Goal: Transaction & Acquisition: Download file/media

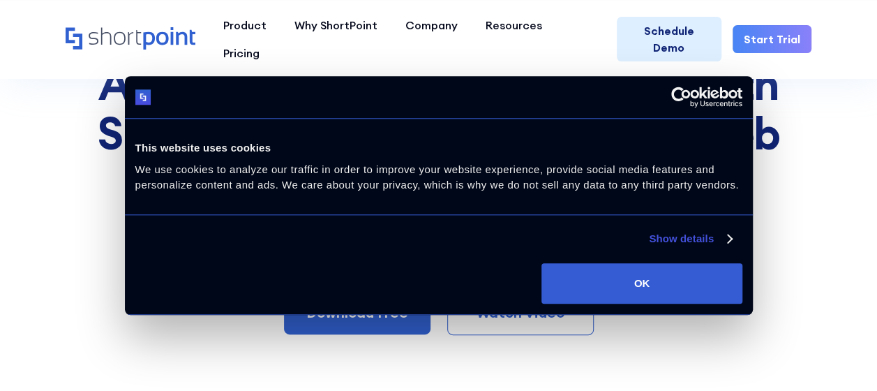
scroll to position [139, 0]
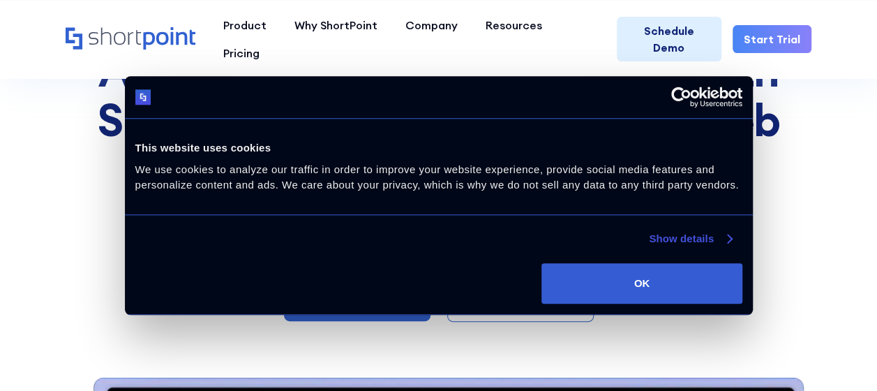
click at [715, 237] on link "Show details" at bounding box center [690, 238] width 82 height 17
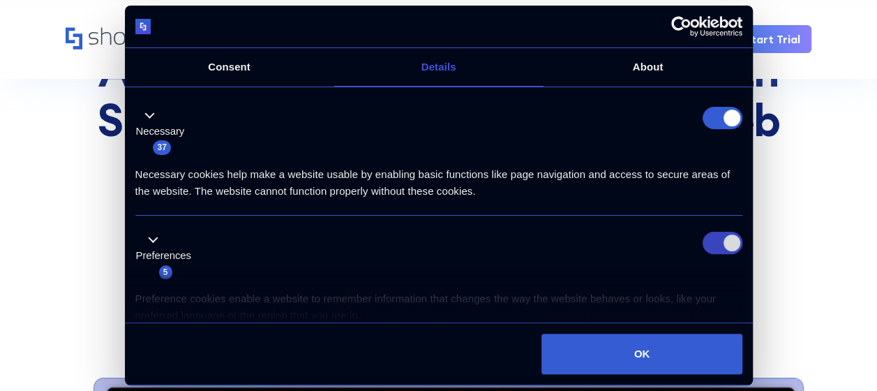
click at [720, 241] on input "Preferences" at bounding box center [722, 243] width 40 height 22
checkbox input "false"
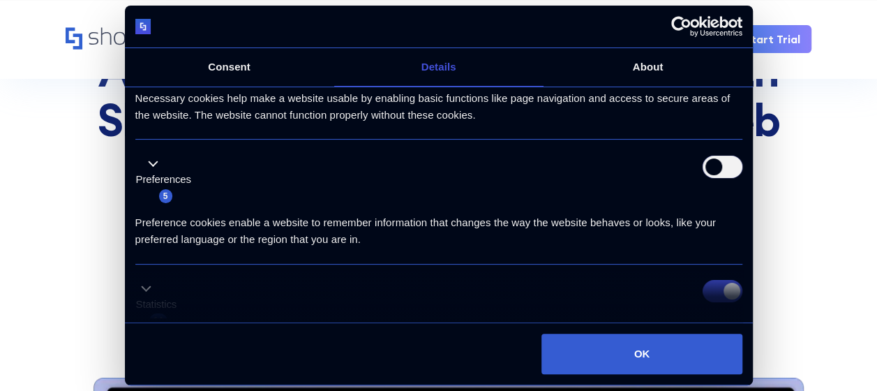
scroll to position [209, 0]
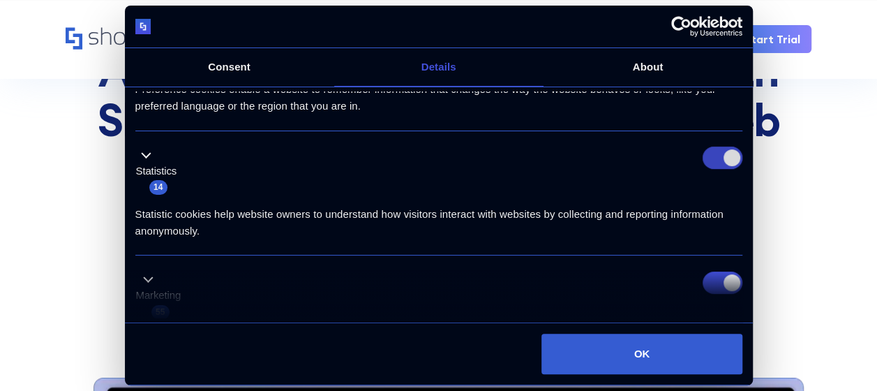
click at [723, 158] on input "Statistics" at bounding box center [722, 157] width 40 height 22
checkbox input "false"
click at [713, 273] on input "Marketing" at bounding box center [722, 282] width 40 height 22
checkbox input "false"
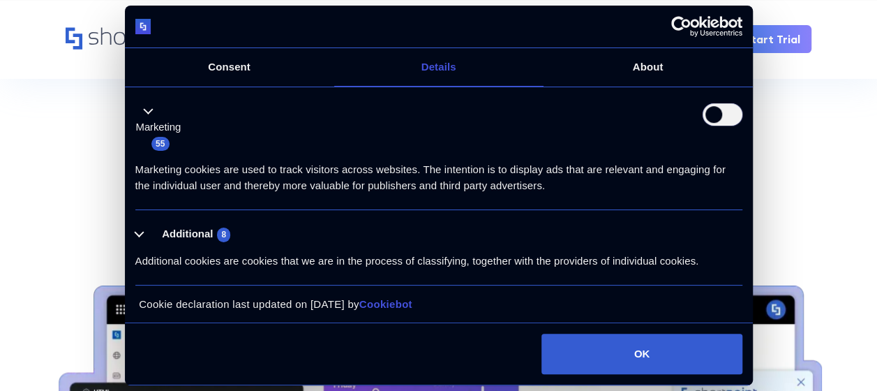
scroll to position [349, 0]
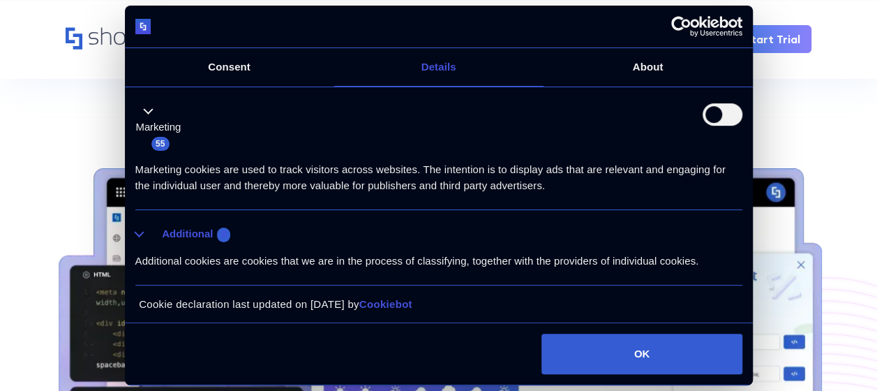
click at [174, 236] on button "Additional 8" at bounding box center [187, 233] width 104 height 17
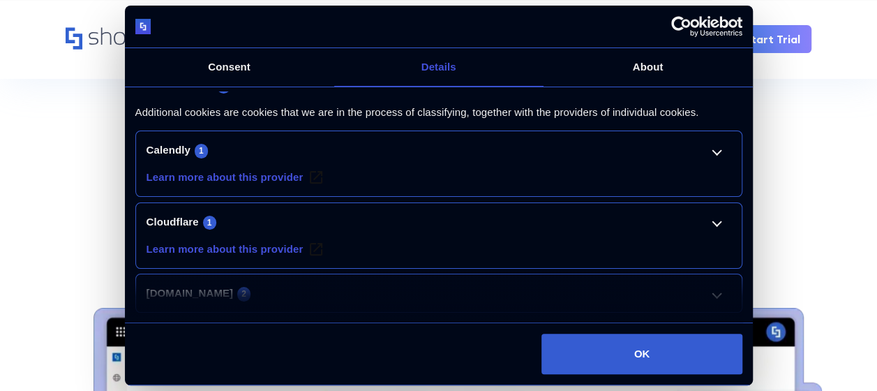
scroll to position [447, 0]
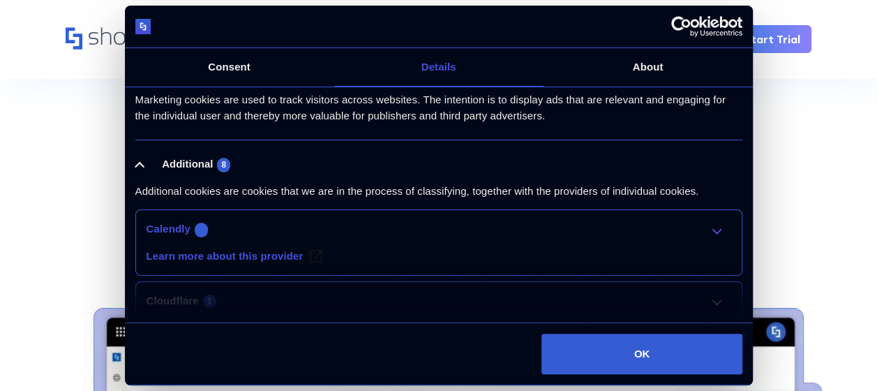
click at [605, 223] on link "Calendly 1" at bounding box center [438, 228] width 584 height 17
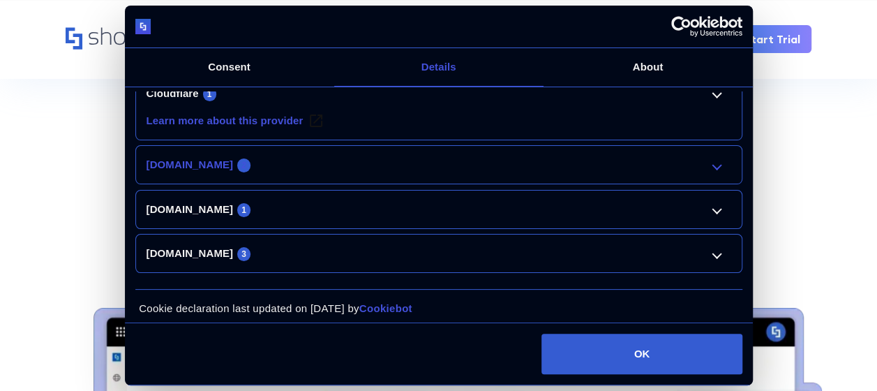
scroll to position [809, 0]
click at [577, 119] on li "Cloudflare 1 Learn more about this provider cf.turnstile.u Pending Maximum Stor…" at bounding box center [438, 106] width 607 height 66
click at [637, 113] on li "Cloudflare 1 Learn more about this provider cf.turnstile.u Pending Maximum Stor…" at bounding box center [438, 106] width 607 height 66
click at [730, 87] on div "Details Necessary 37 Necessary cookies help make a website usable by enabling b…" at bounding box center [439, 205] width 628 height 236
click at [718, 98] on li "Cloudflare 1 Learn more about this provider cf.turnstile.u Pending Maximum Stor…" at bounding box center [438, 106] width 607 height 66
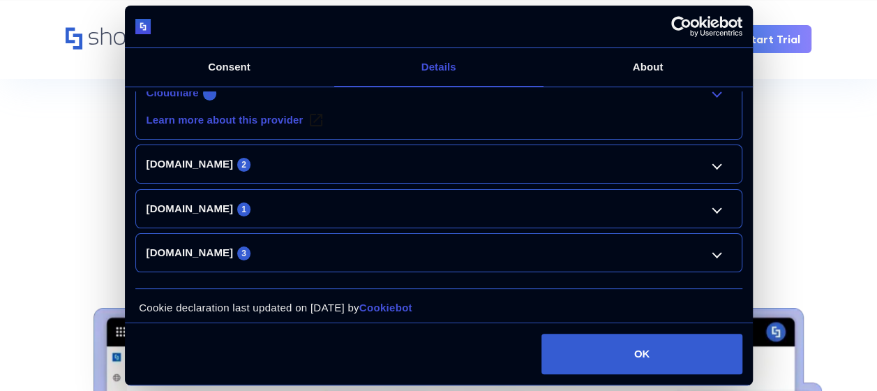
click at [718, 93] on link "Cloudflare 1" at bounding box center [438, 92] width 584 height 17
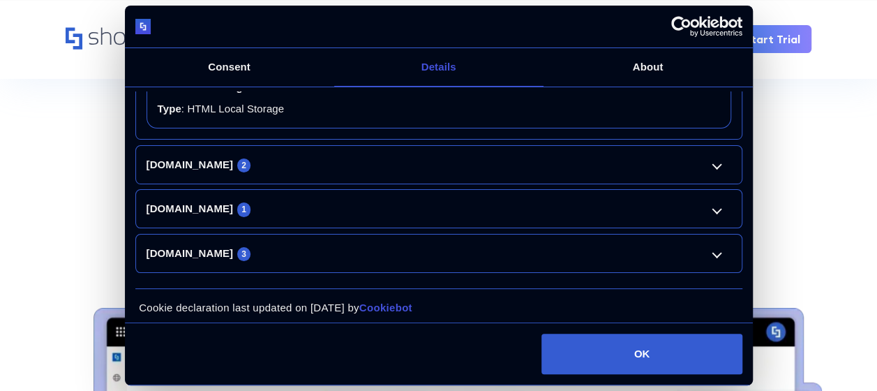
scroll to position [962, 0]
click at [649, 325] on div "Do not sell or share my personal information Deny Allow selection Customize OK" at bounding box center [439, 353] width 628 height 61
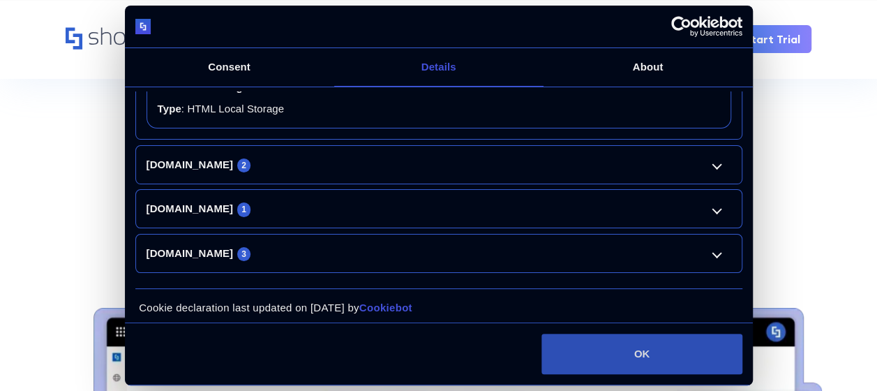
click at [642, 347] on button "OK" at bounding box center [641, 353] width 200 height 40
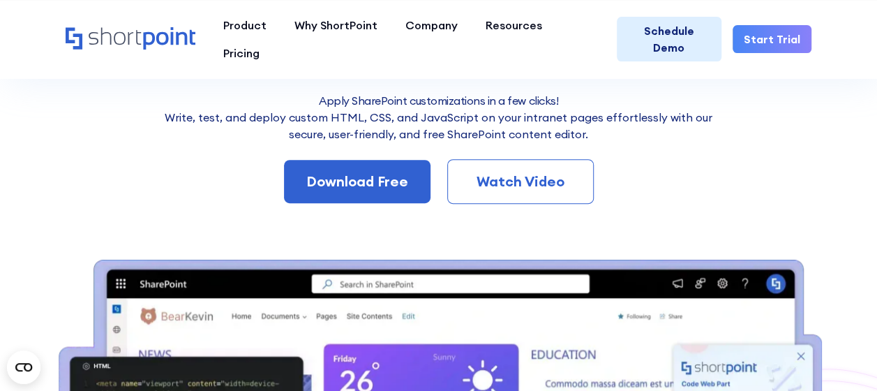
scroll to position [279, 0]
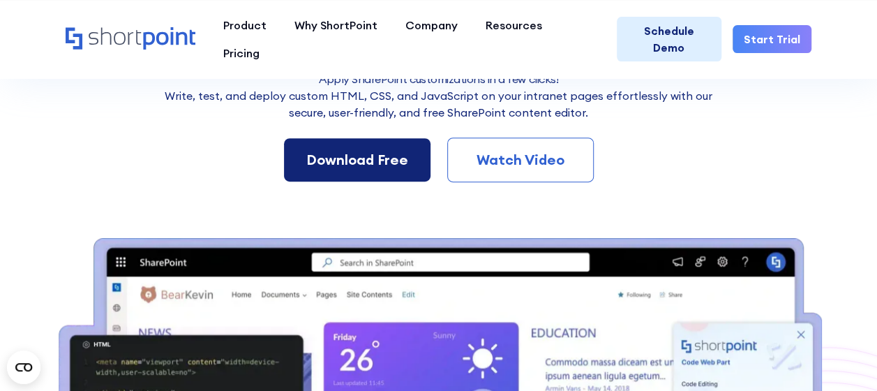
click at [416, 160] on link "Download Free" at bounding box center [357, 159] width 146 height 43
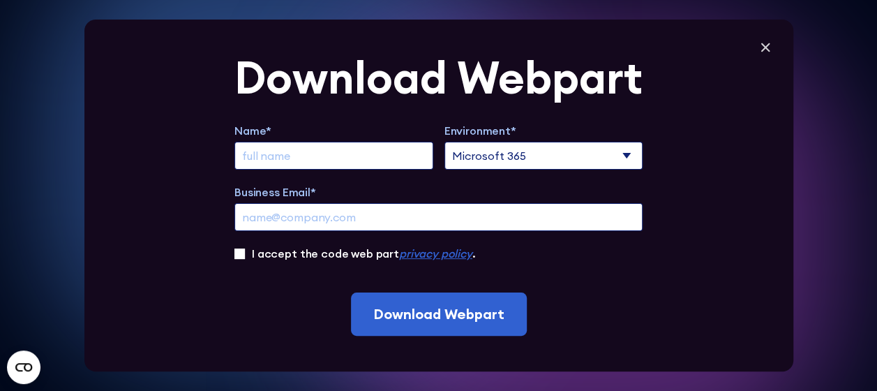
click at [395, 156] on input "Extend Trial" at bounding box center [333, 156] width 199 height 28
click at [487, 153] on select "Microsoft 365 SharePoint Online SharePoint 2019 (On-Premise)" at bounding box center [543, 156] width 199 height 28
click at [336, 157] on input "Extend Trial" at bounding box center [333, 156] width 199 height 28
type input "Don"
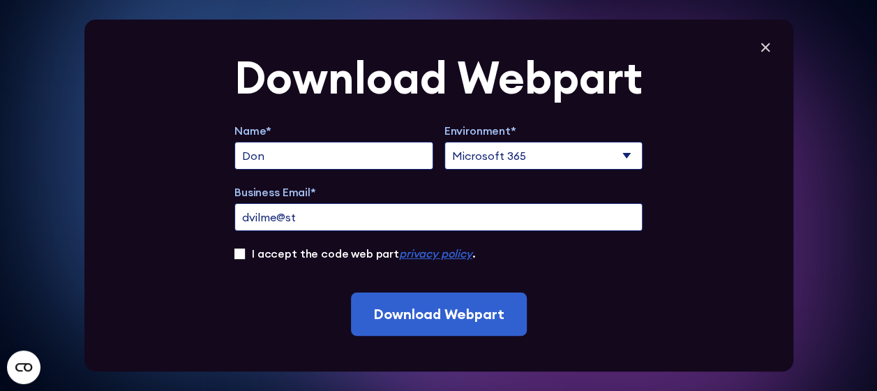
type input "dvilme@st"
